Goal: Information Seeking & Learning: Find specific fact

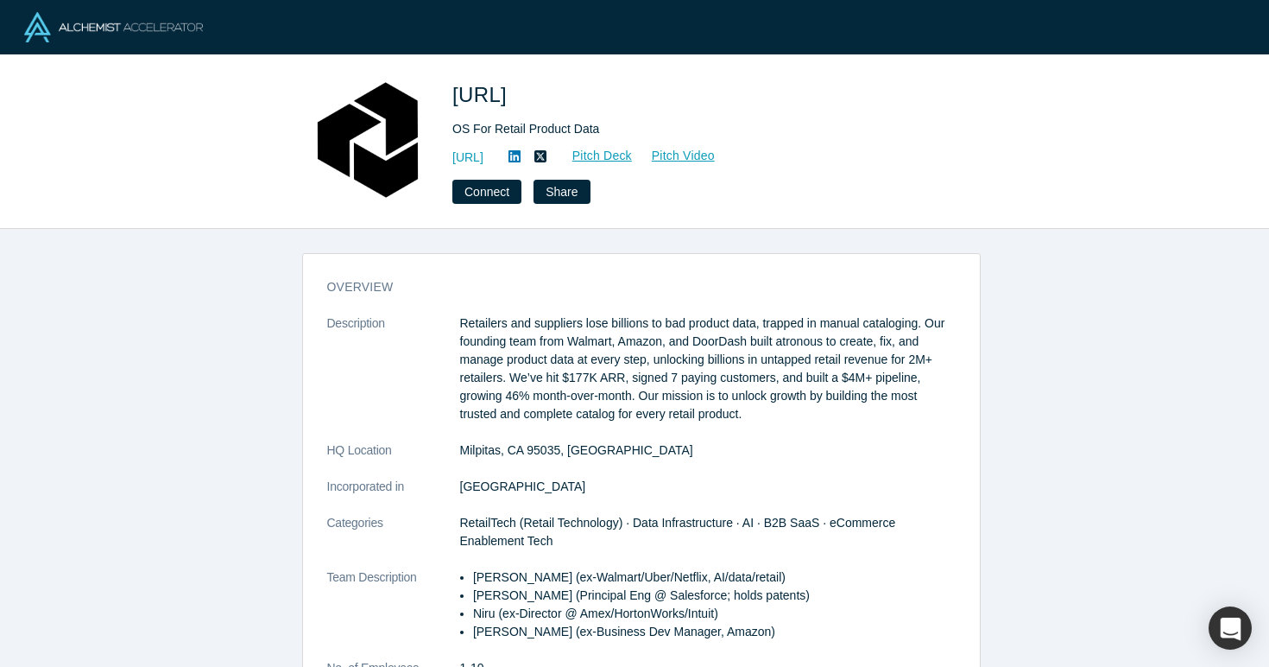
click at [199, 23] on img at bounding box center [113, 27] width 179 height 30
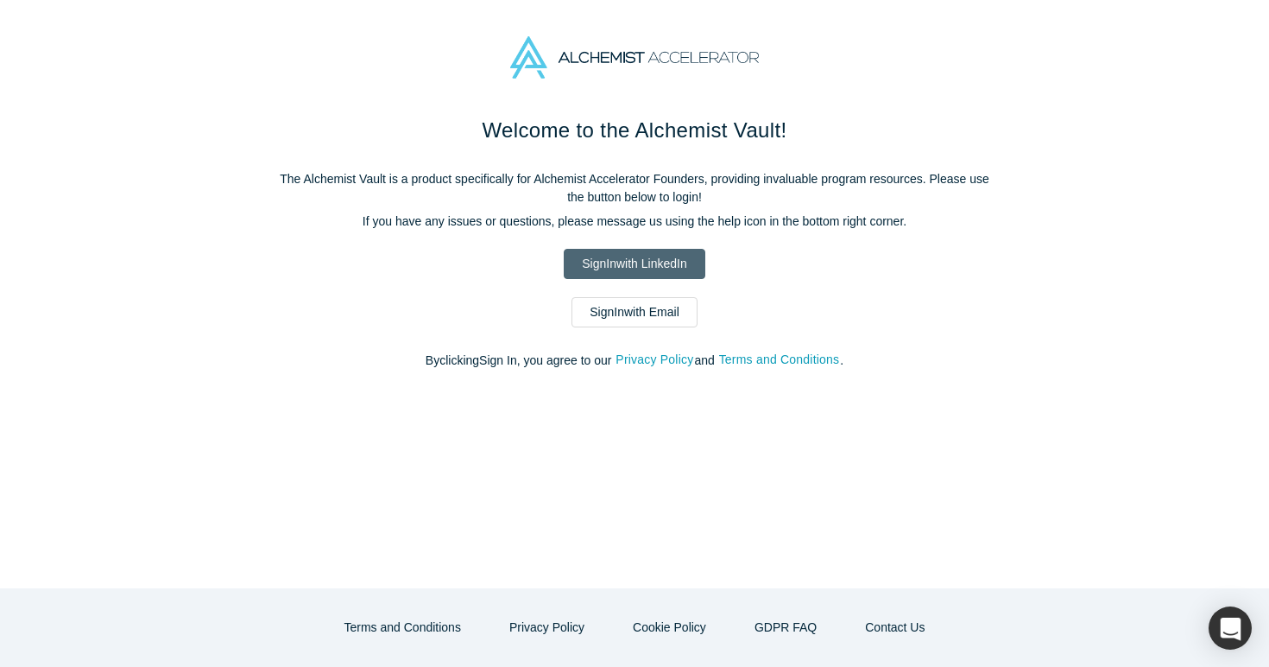
click at [627, 267] on link "Sign In with LinkedIn" at bounding box center [634, 264] width 141 height 30
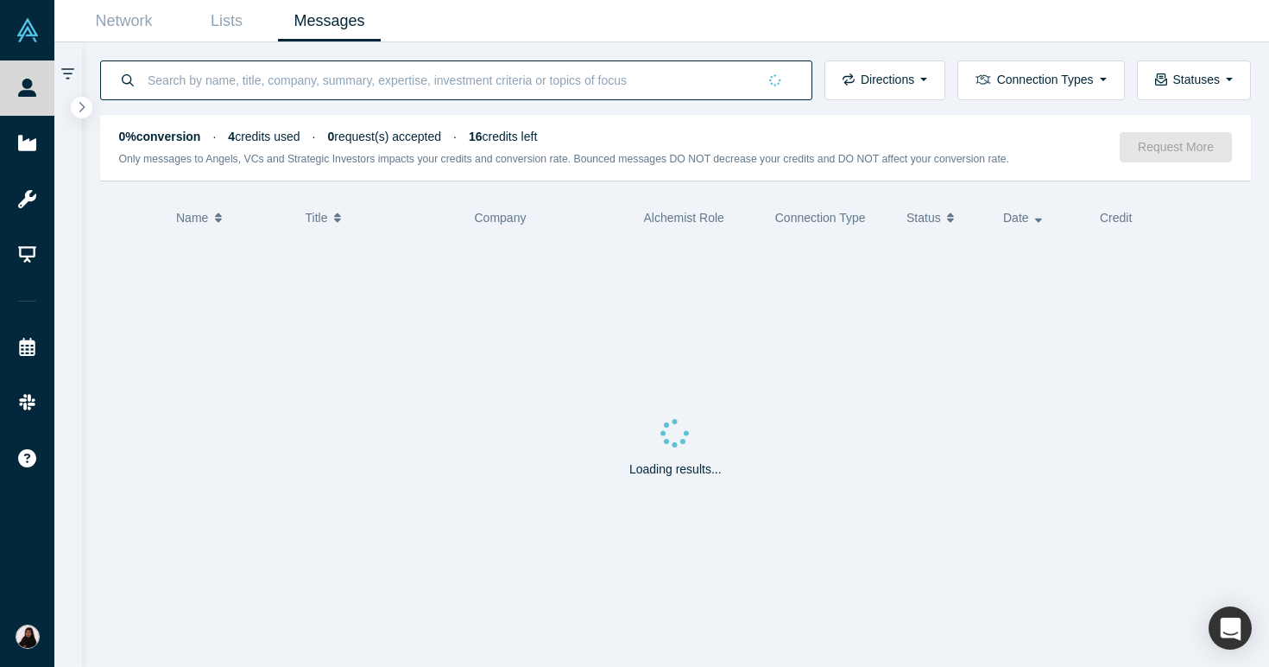
click at [207, 83] on input at bounding box center [451, 80] width 611 height 41
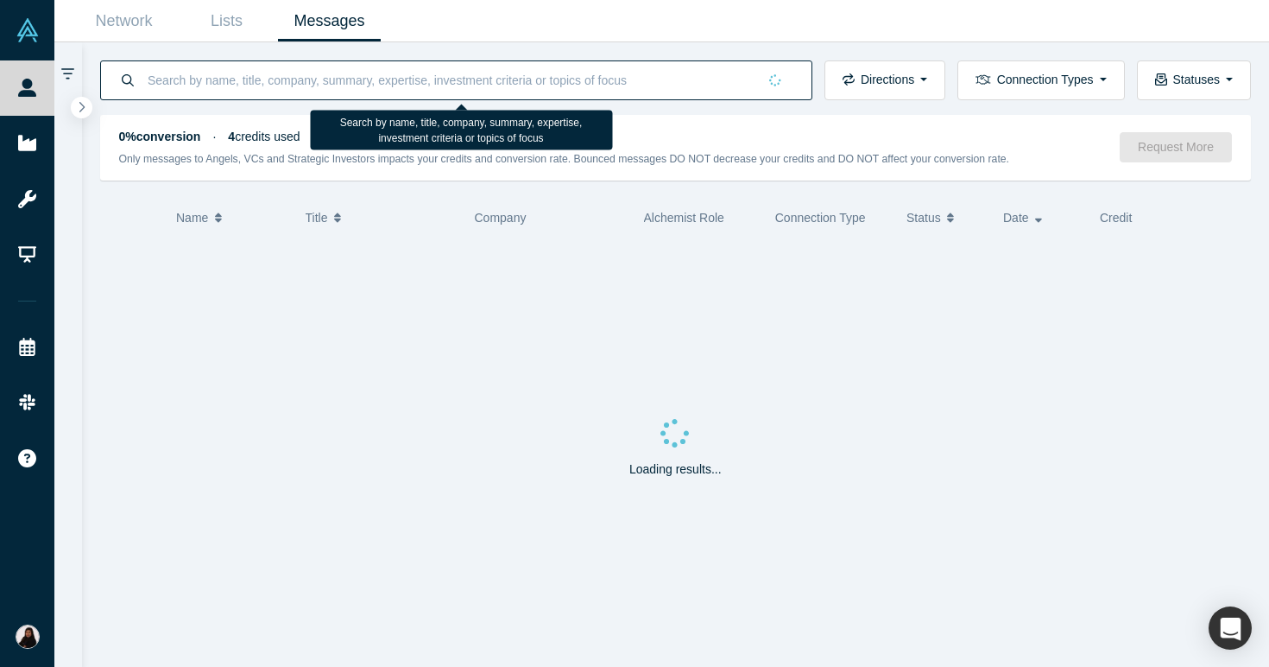
paste input "[PERSON_NAME]"
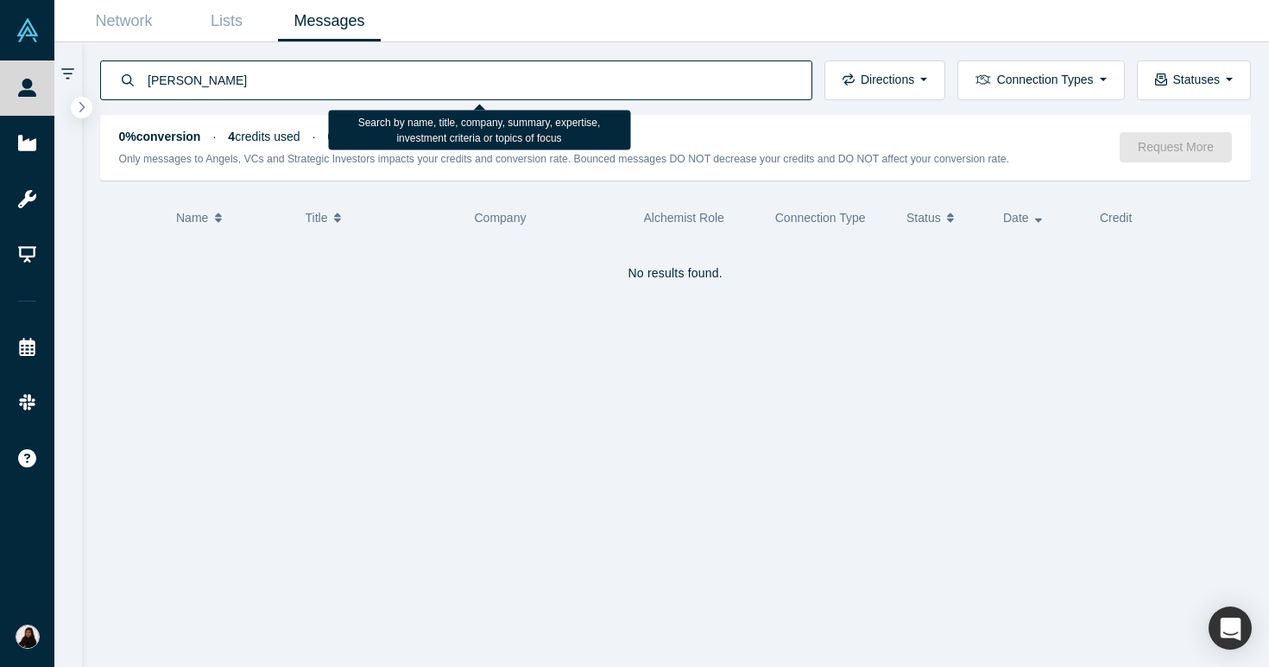
click at [259, 71] on input "[PERSON_NAME]" at bounding box center [470, 80] width 648 height 41
click at [253, 85] on input "[PERSON_NAME]" at bounding box center [470, 80] width 648 height 41
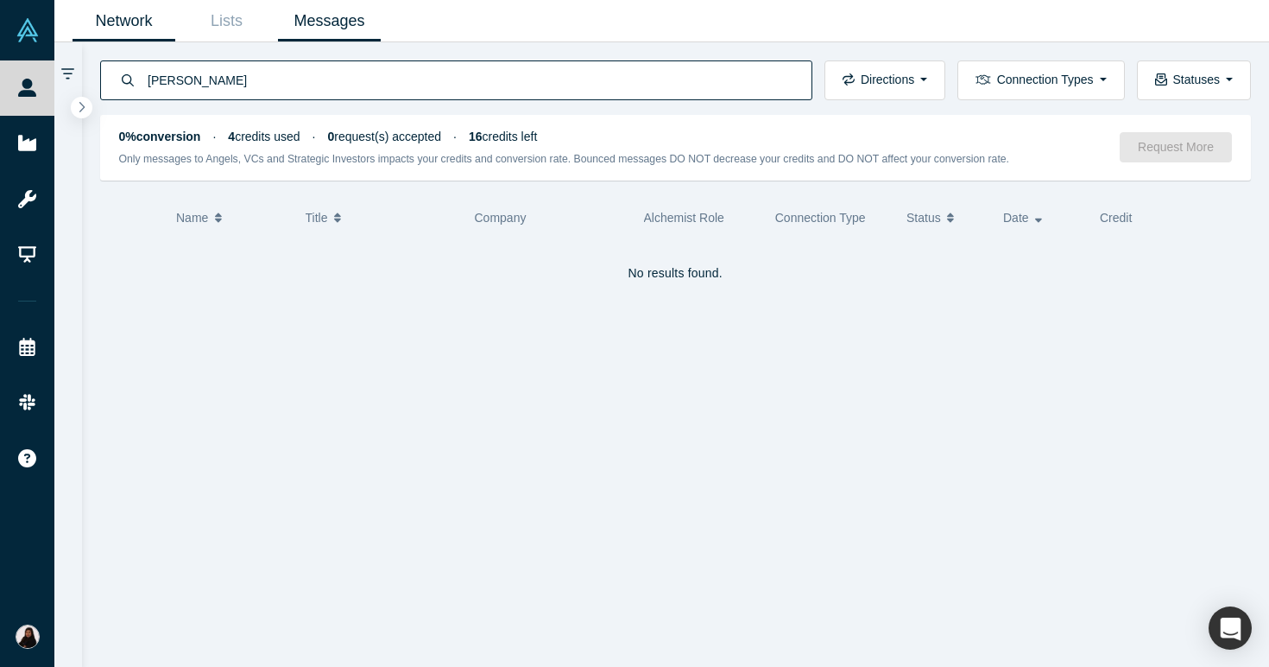
type input "[PERSON_NAME]"
click at [130, 22] on link "Network" at bounding box center [124, 21] width 103 height 41
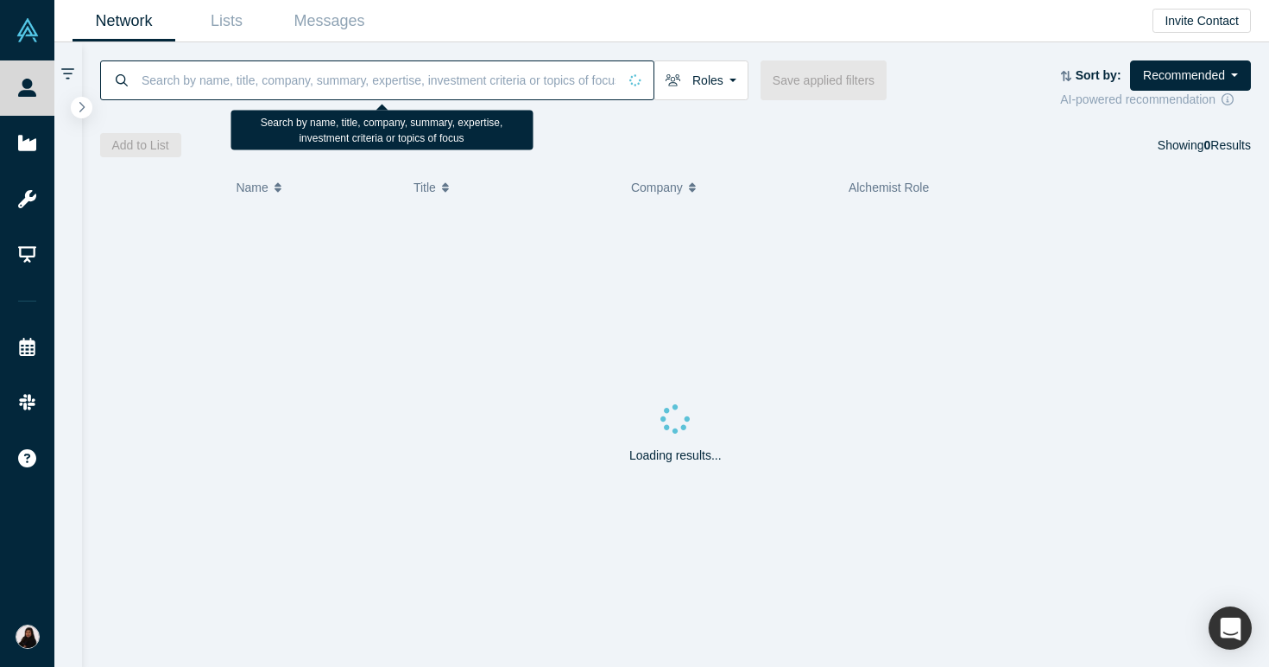
click at [194, 87] on input at bounding box center [379, 80] width 478 height 41
paste input "[PERSON_NAME]"
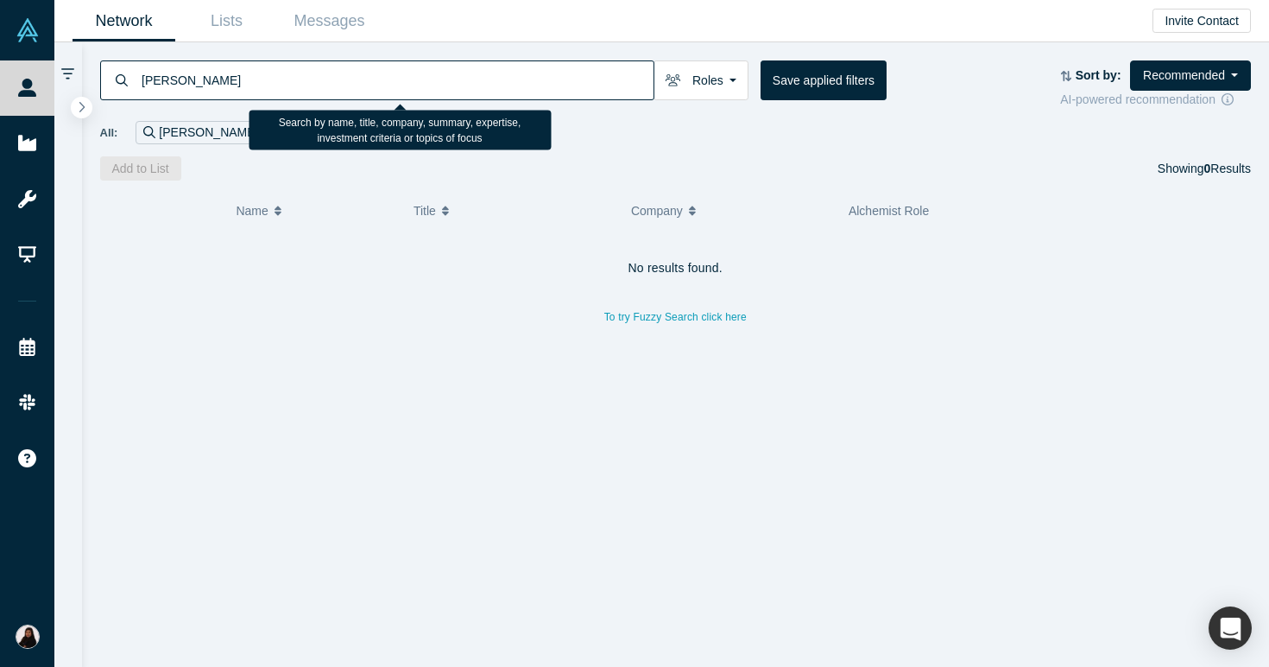
click at [249, 78] on input "[PERSON_NAME]" at bounding box center [397, 80] width 514 height 41
type input "[PERSON_NAME]"
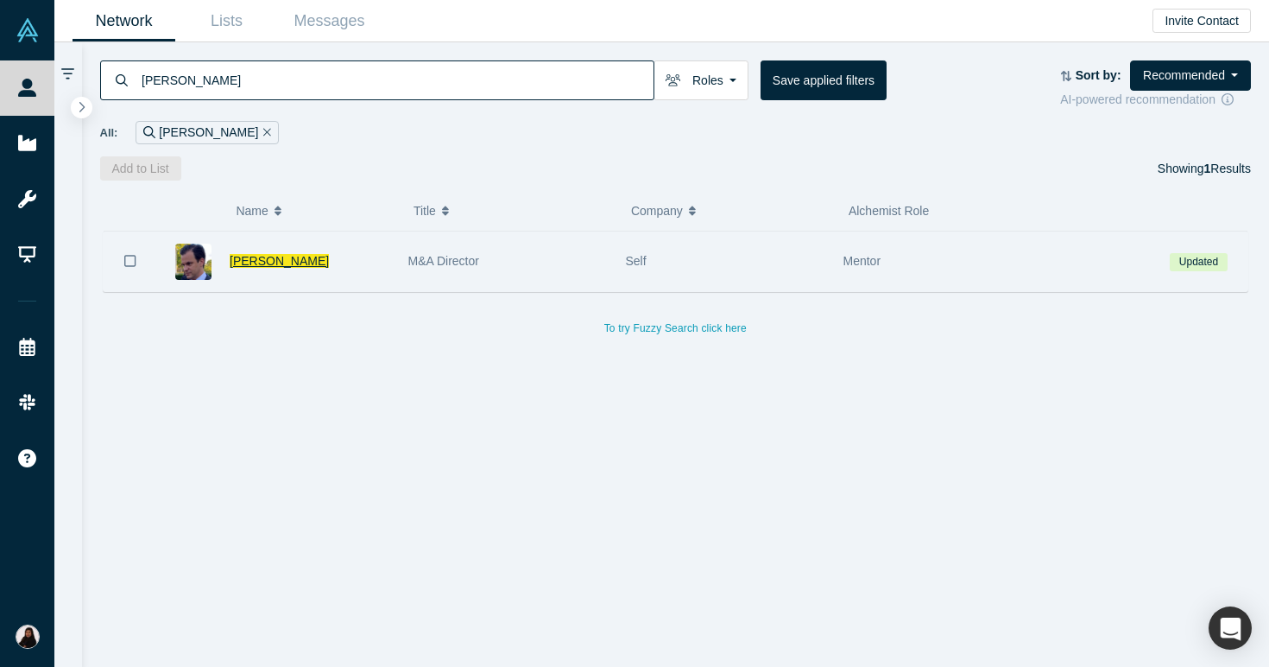
click at [278, 259] on span "[PERSON_NAME]" at bounding box center [279, 261] width 99 height 14
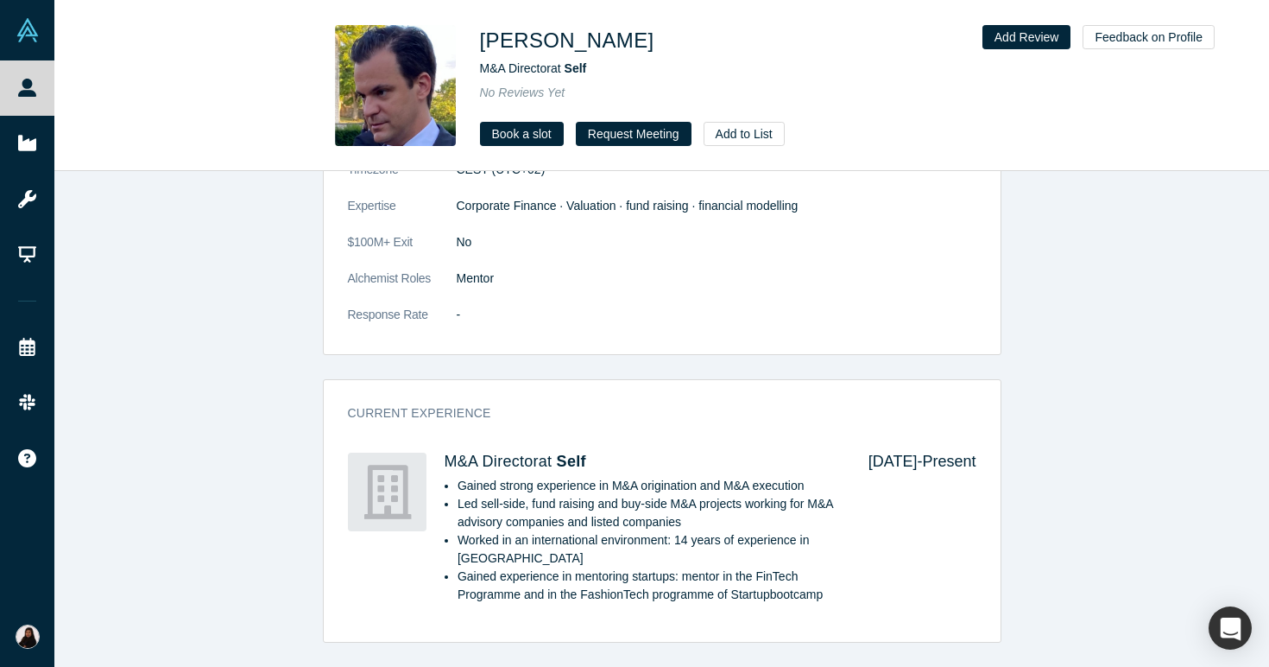
scroll to position [456, 0]
